Goal: Information Seeking & Learning: Learn about a topic

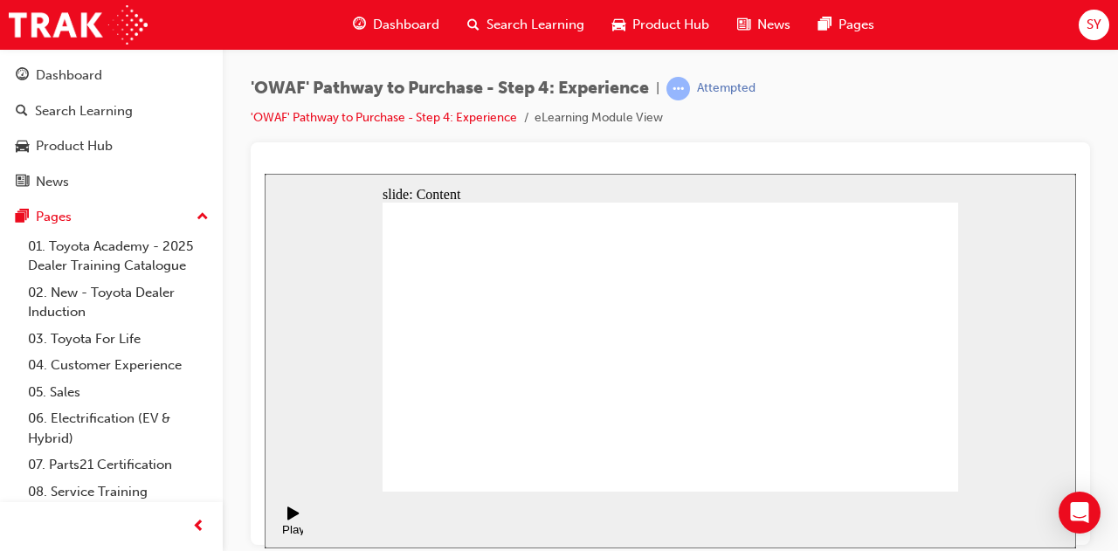
click at [406, 465] on div "slide: Content Rectangle 1 Rectangle 4 Rectangle 1 Rectangle 2 4WD capability R…" at bounding box center [670, 360] width 811 height 375
